Goal: Task Accomplishment & Management: Manage account settings

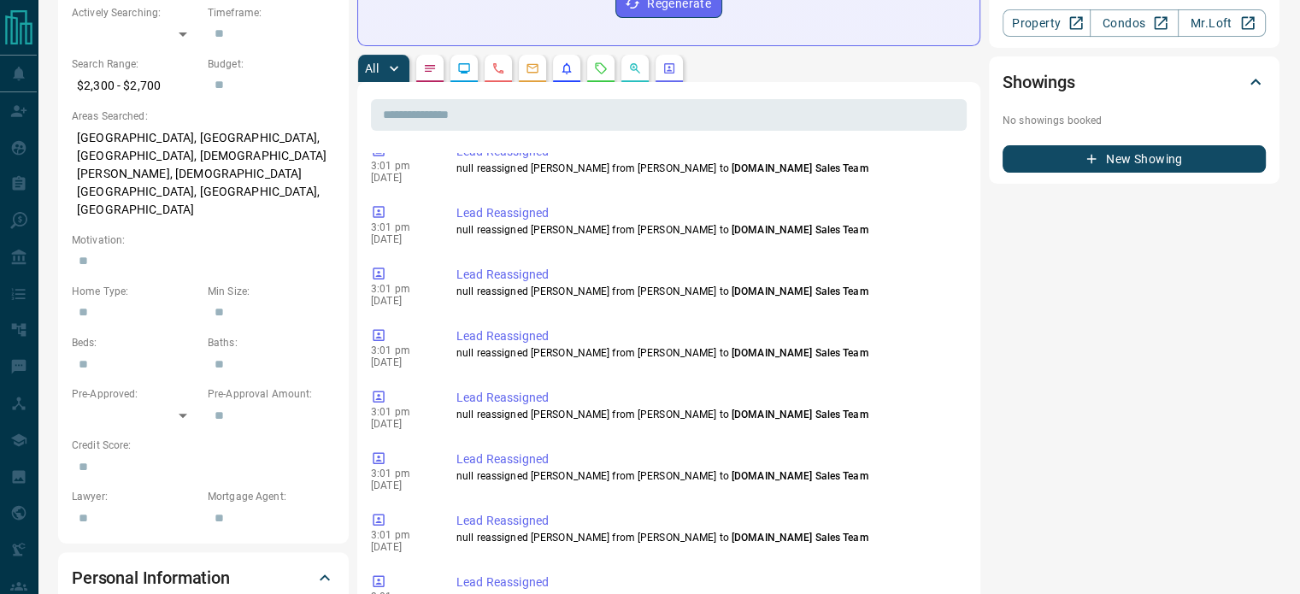
scroll to position [1169, 0]
drag, startPoint x: 592, startPoint y: 327, endPoint x: 778, endPoint y: 328, distance: 185.4
click at [778, 469] on p "null reassigned [PERSON_NAME] from [PERSON_NAME] to [DOMAIN_NAME] Sales Team" at bounding box center [707, 476] width 503 height 15
drag, startPoint x: 438, startPoint y: 344, endPoint x: 370, endPoint y: 341, distance: 67.6
click at [371, 446] on div "3:01 pm [DATE] Lead Reassigned null reassigned [PERSON_NAME] from [PERSON_NAME]…" at bounding box center [669, 471] width 596 height 51
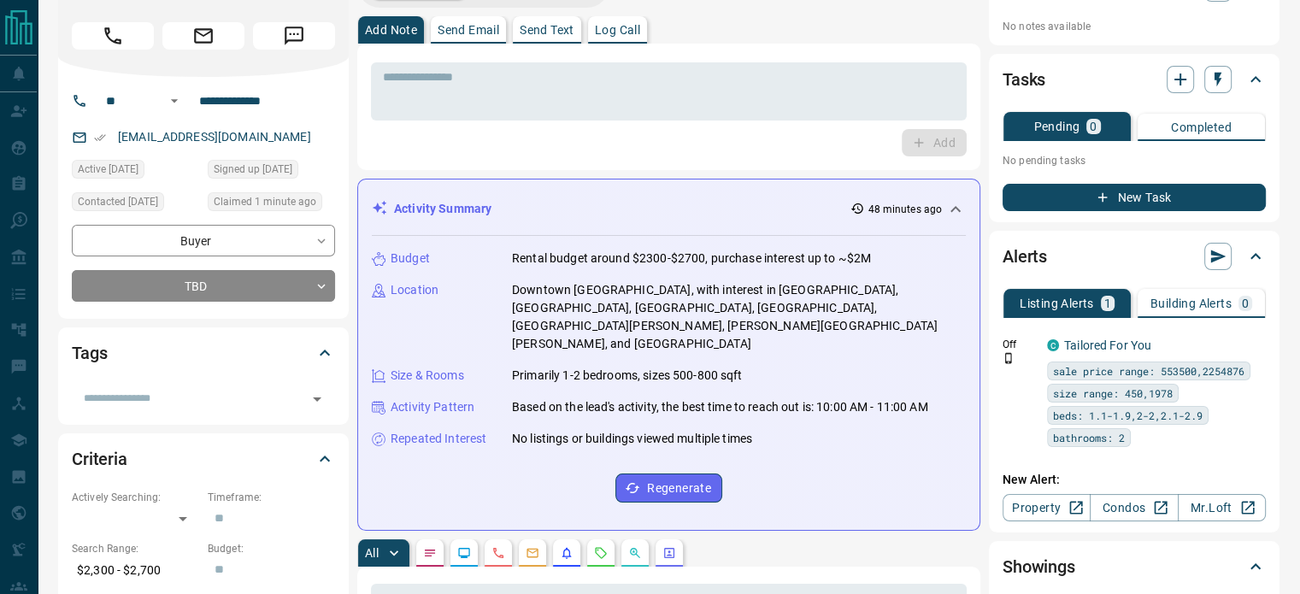
scroll to position [0, 0]
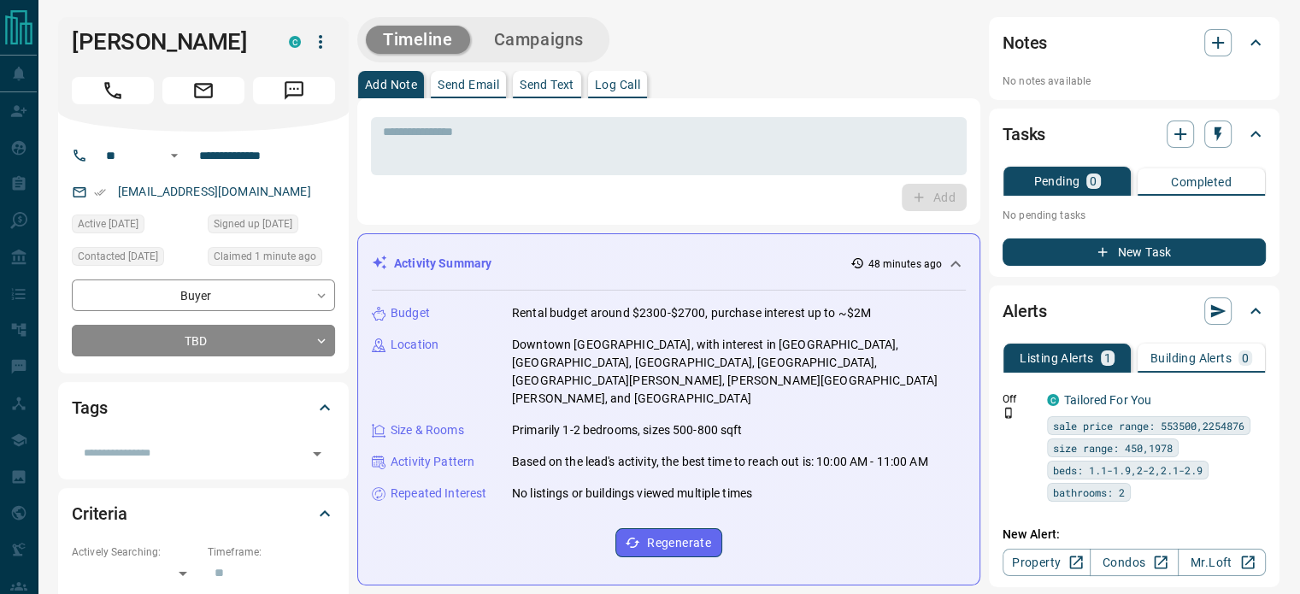
click at [1193, 44] on div "Notes" at bounding box center [1123, 42] width 243 height 27
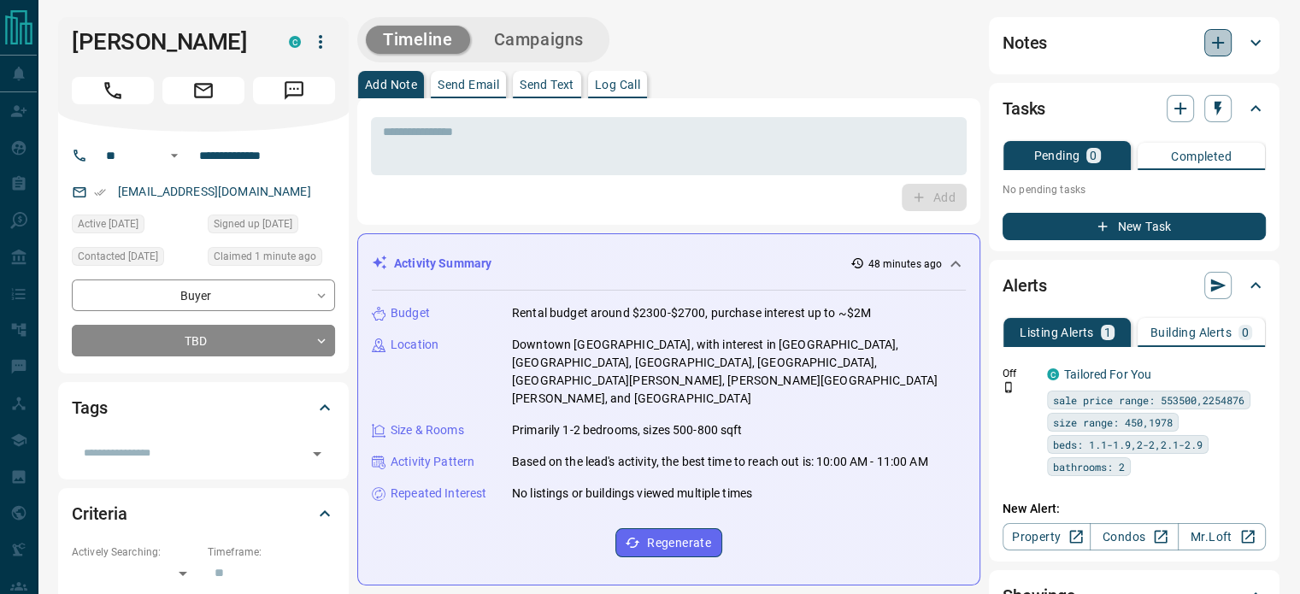
click at [1221, 42] on icon "button" at bounding box center [1218, 43] width 12 height 12
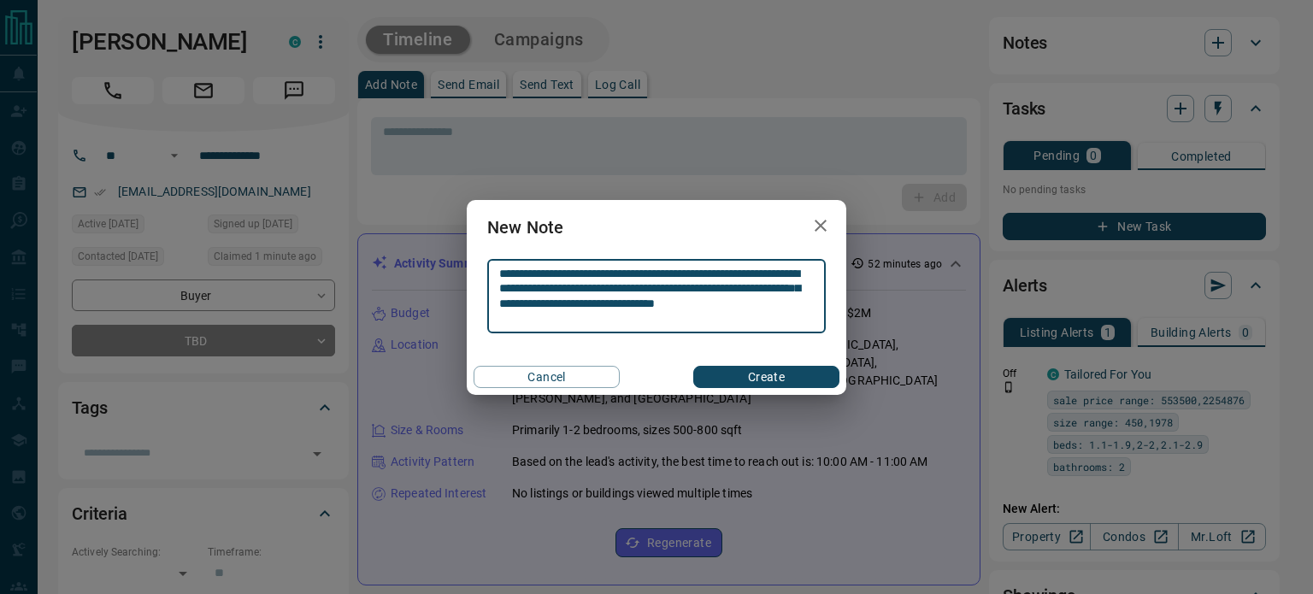
type textarea "**********"
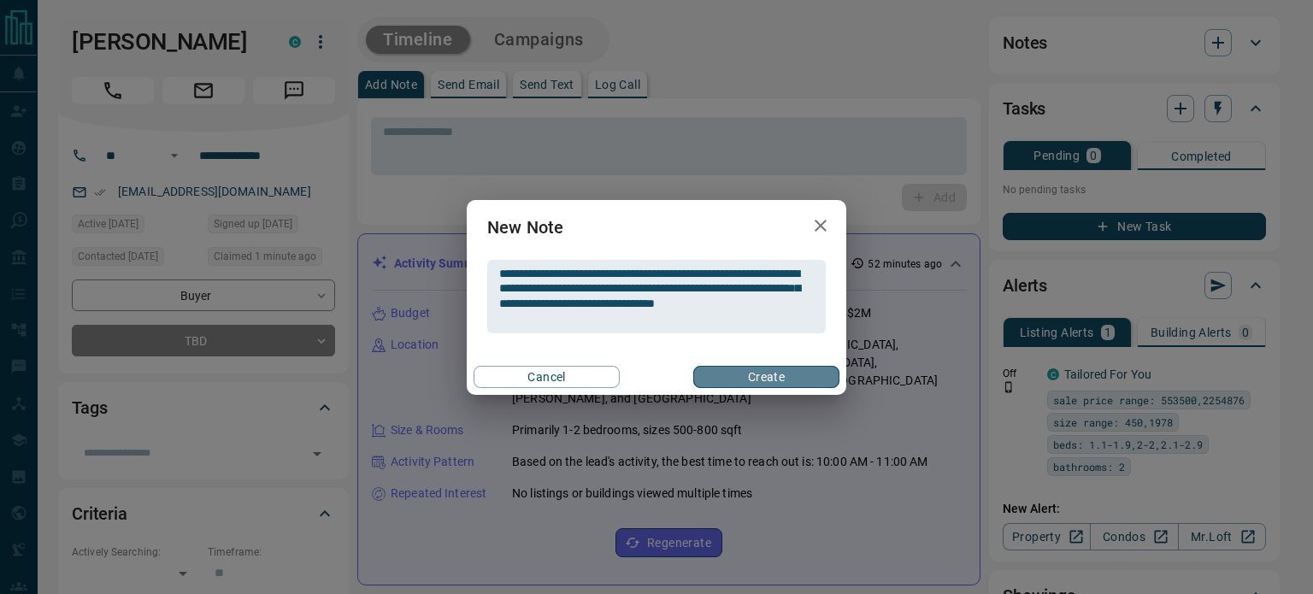
click at [745, 373] on button "Create" at bounding box center [766, 377] width 146 height 22
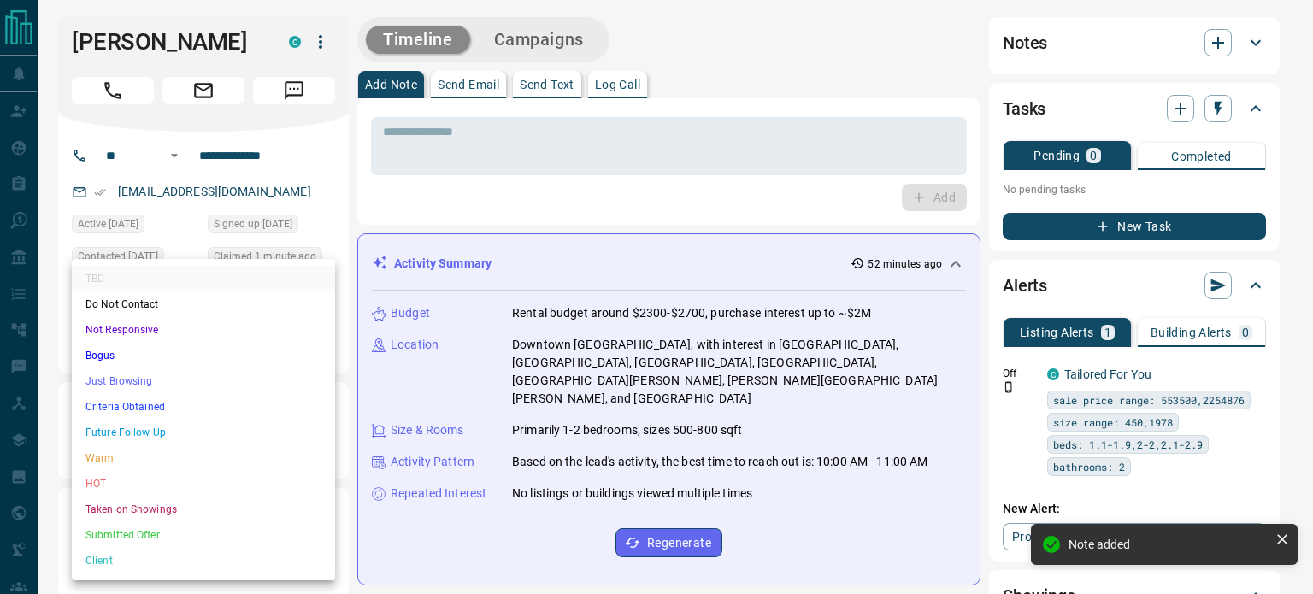
click at [103, 456] on li "Warm" at bounding box center [203, 458] width 263 height 26
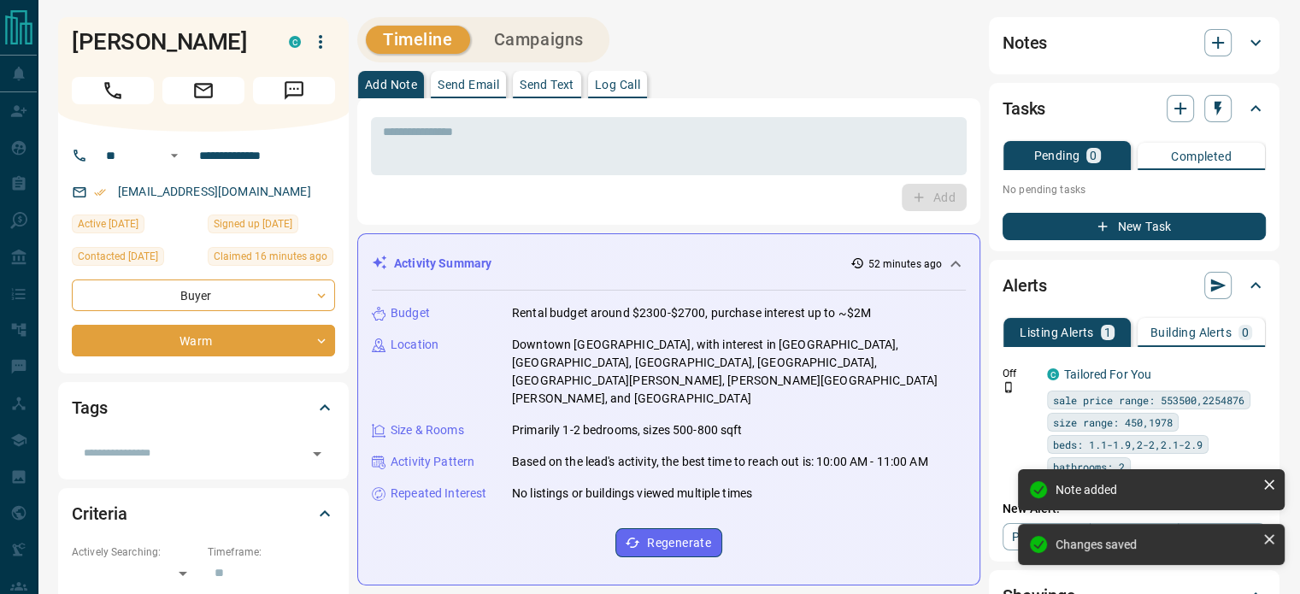
type input "*"
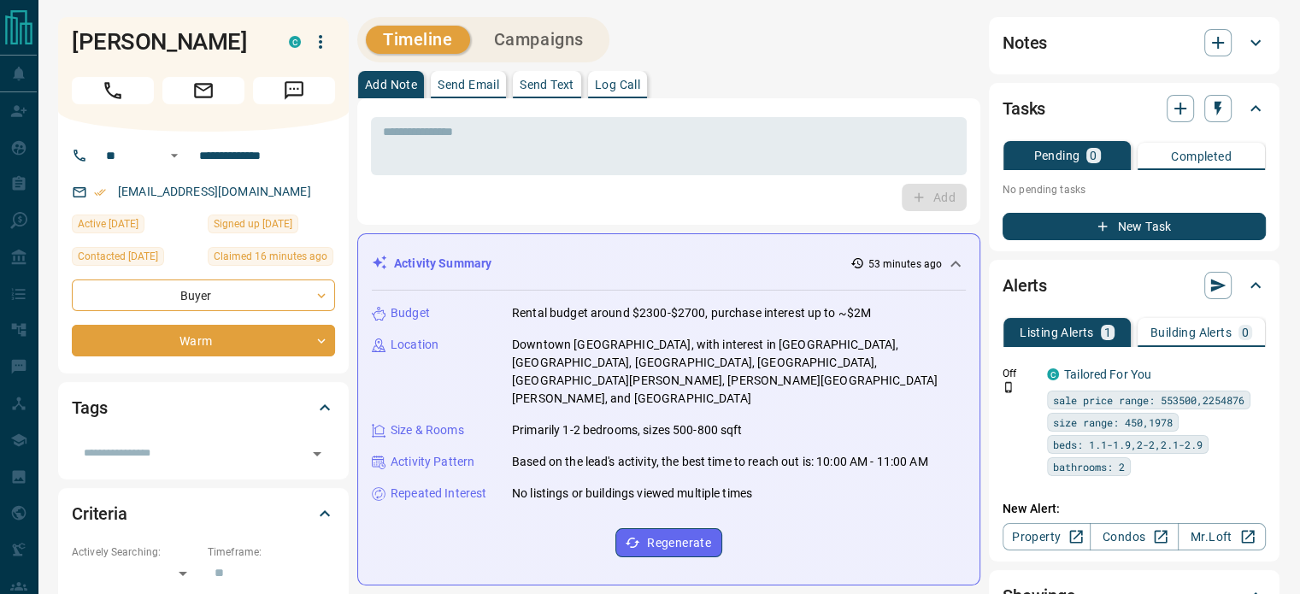
click at [1094, 59] on div "Notes" at bounding box center [1133, 42] width 263 height 41
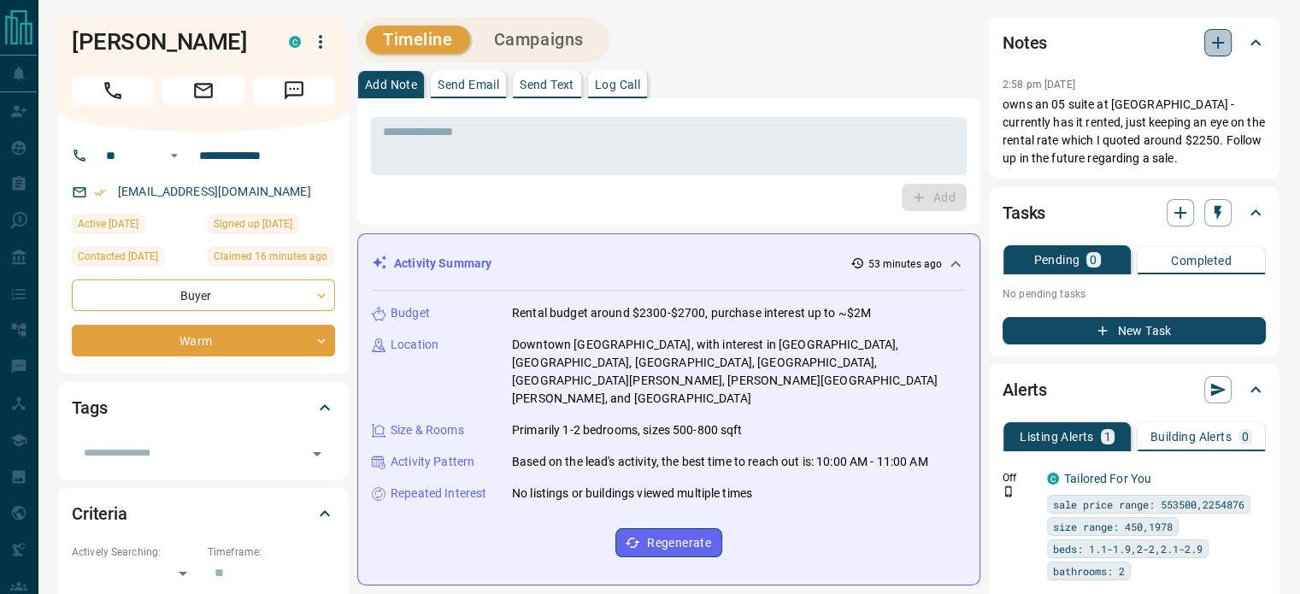
click at [1209, 40] on icon "button" at bounding box center [1217, 42] width 21 height 21
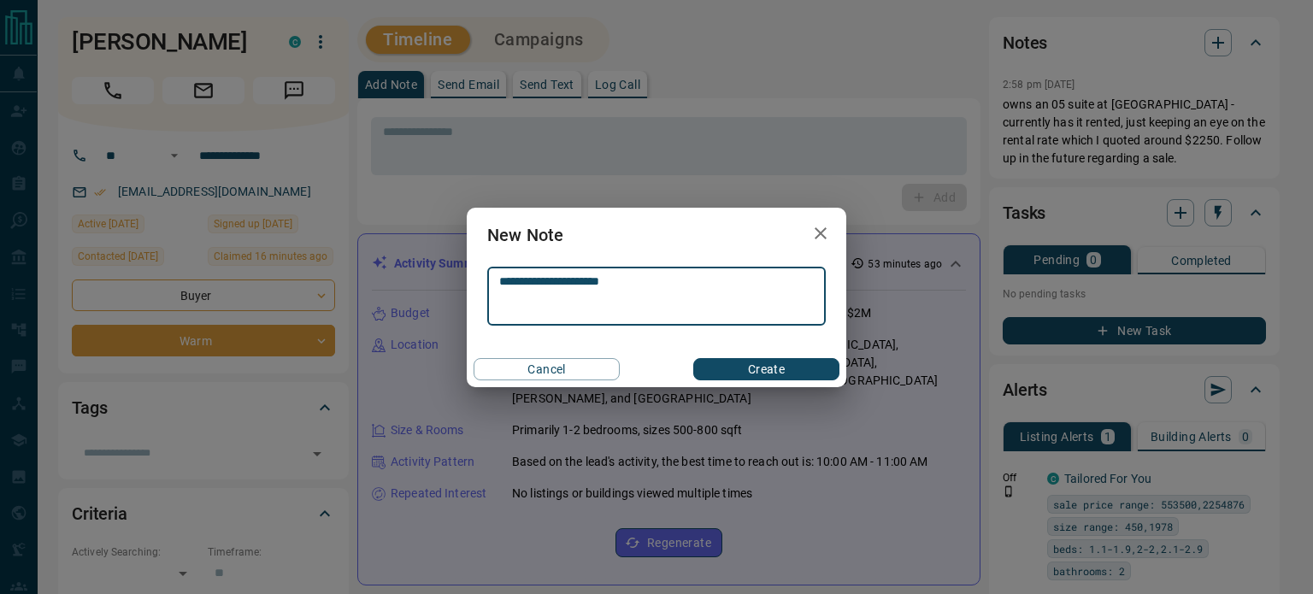
type textarea "**********"
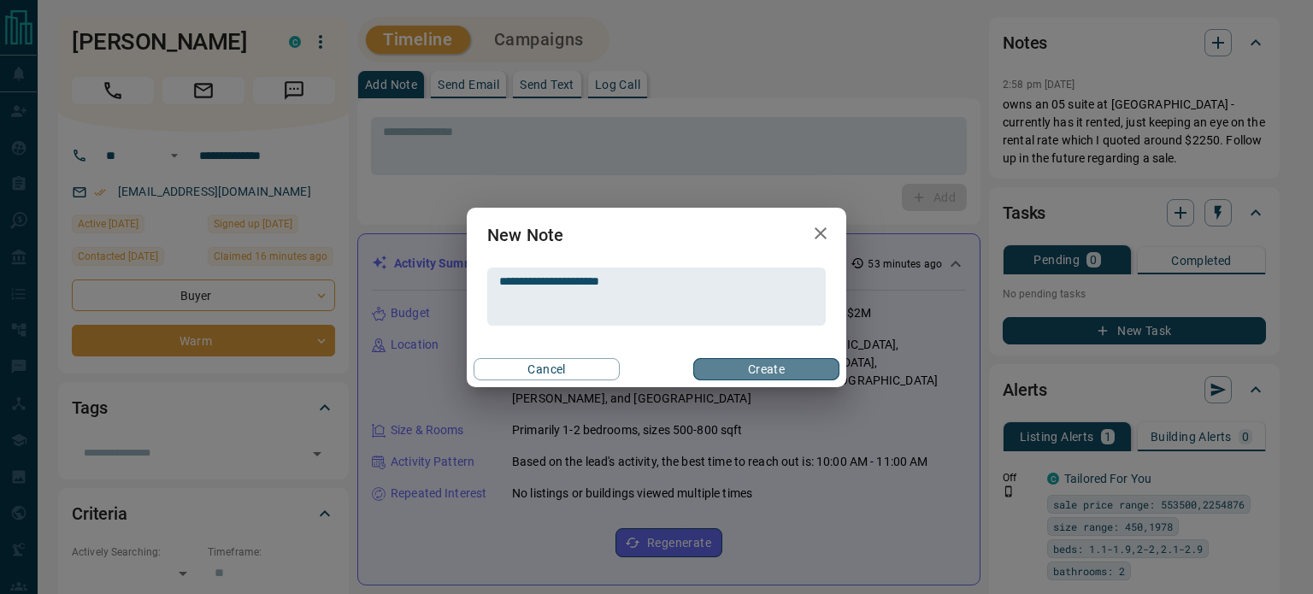
click at [745, 373] on button "Create" at bounding box center [766, 369] width 146 height 22
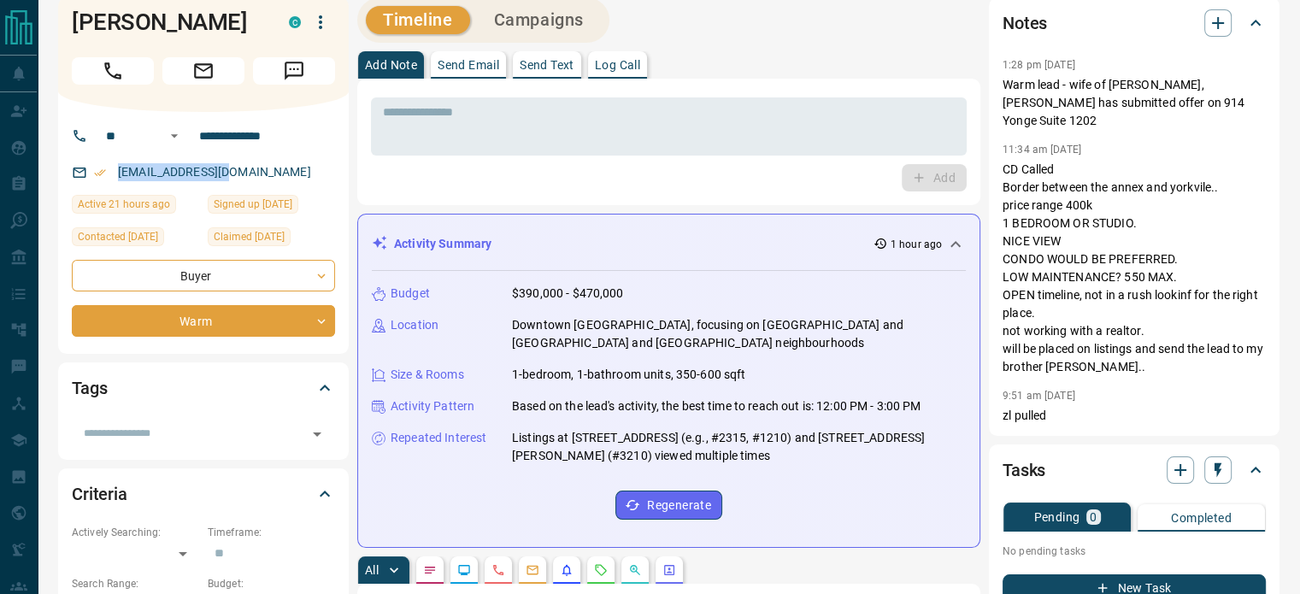
scroll to position [19, 0]
